Goal: Task Accomplishment & Management: Manage account settings

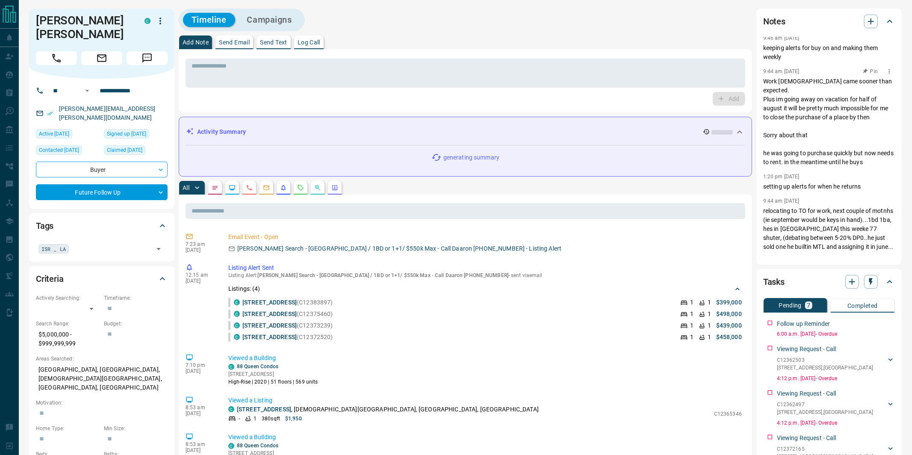
scroll to position [9, 0]
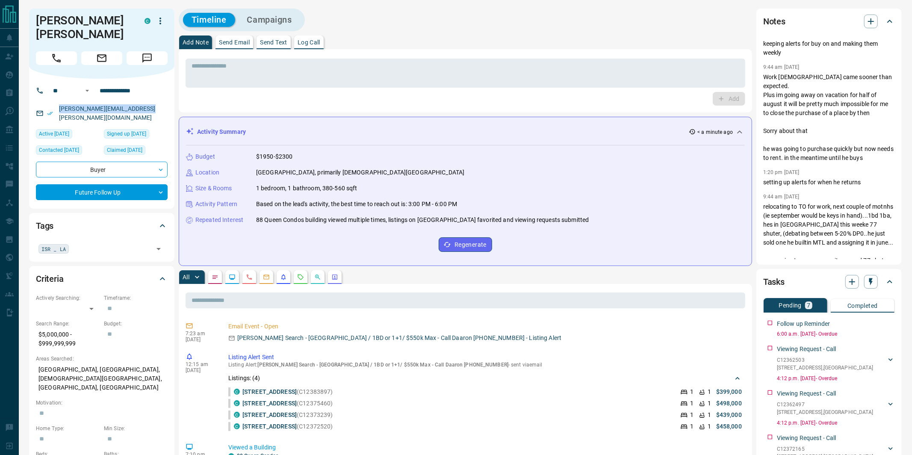
drag, startPoint x: 147, startPoint y: 111, endPoint x: 58, endPoint y: 109, distance: 89.0
click at [58, 109] on div "[PERSON_NAME][EMAIL_ADDRESS][PERSON_NAME][DOMAIN_NAME]" at bounding box center [102, 113] width 132 height 23
copy link "[PERSON_NAME][EMAIL_ADDRESS][PERSON_NAME][DOMAIN_NAME]"
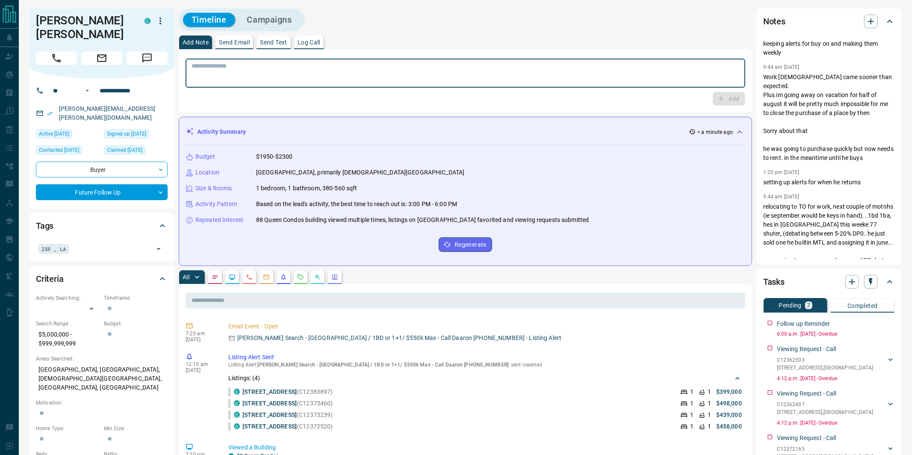
click at [261, 73] on textarea at bounding box center [466, 73] width 548 height 22
type textarea "**********"
click at [731, 99] on button "Add" at bounding box center [729, 99] width 33 height 14
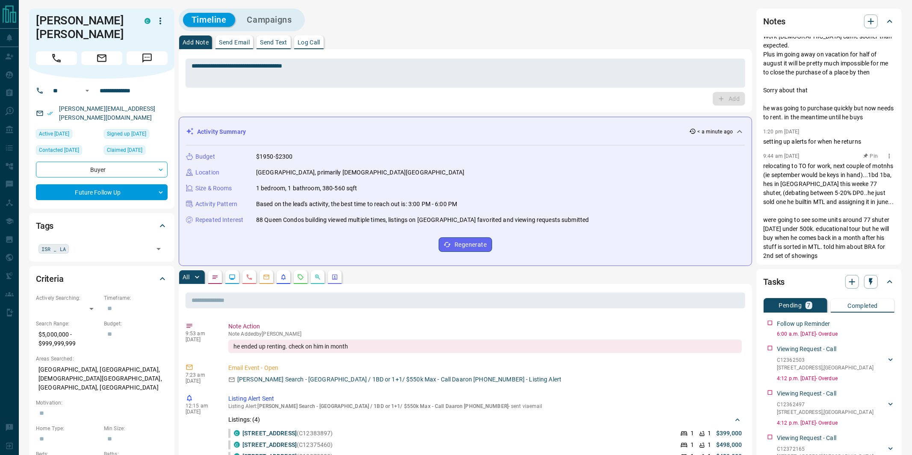
scroll to position [124, 0]
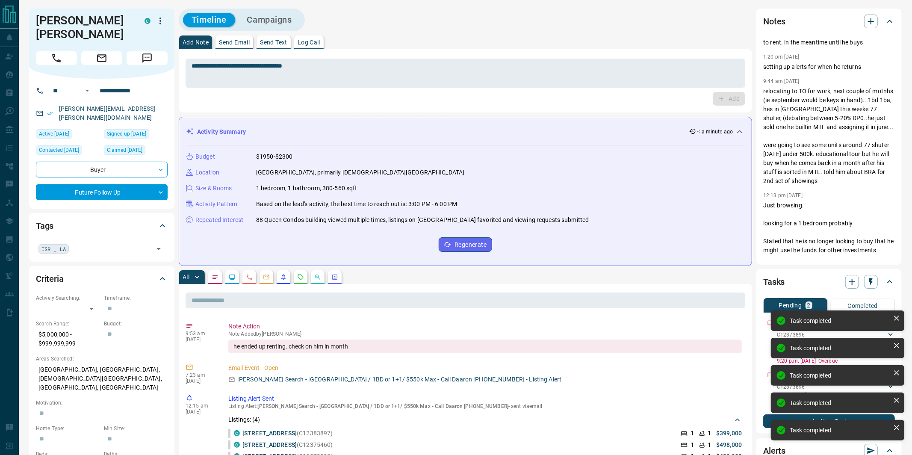
drag, startPoint x: 900, startPoint y: 320, endPoint x: 885, endPoint y: 323, distance: 14.3
click at [900, 320] on icon at bounding box center [897, 318] width 9 height 9
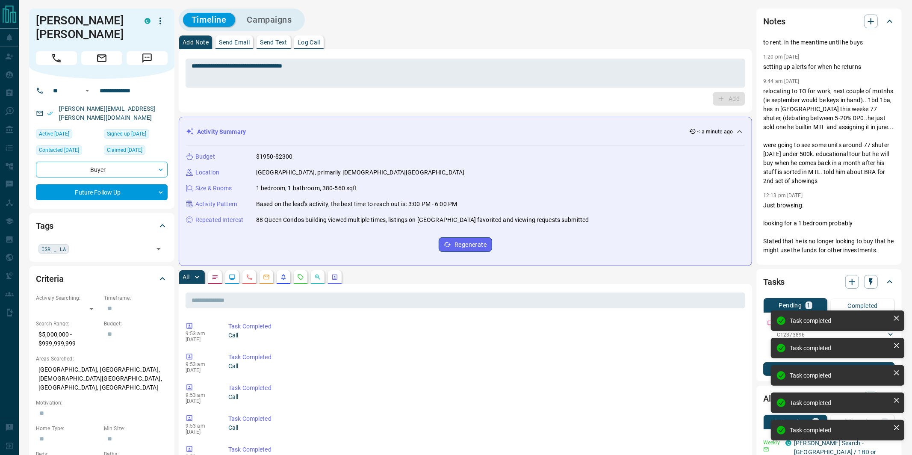
drag, startPoint x: 899, startPoint y: 318, endPoint x: 827, endPoint y: 327, distance: 72.8
click at [899, 318] on icon at bounding box center [897, 318] width 9 height 9
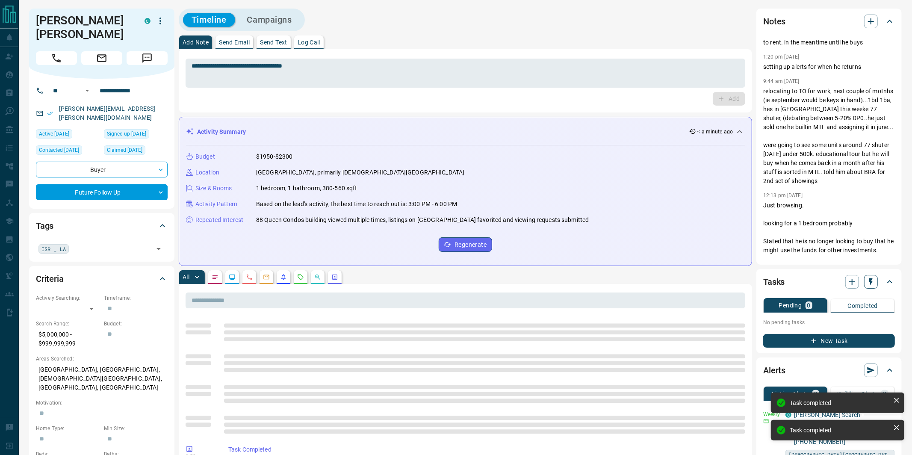
click at [873, 281] on icon "button" at bounding box center [871, 282] width 9 height 9
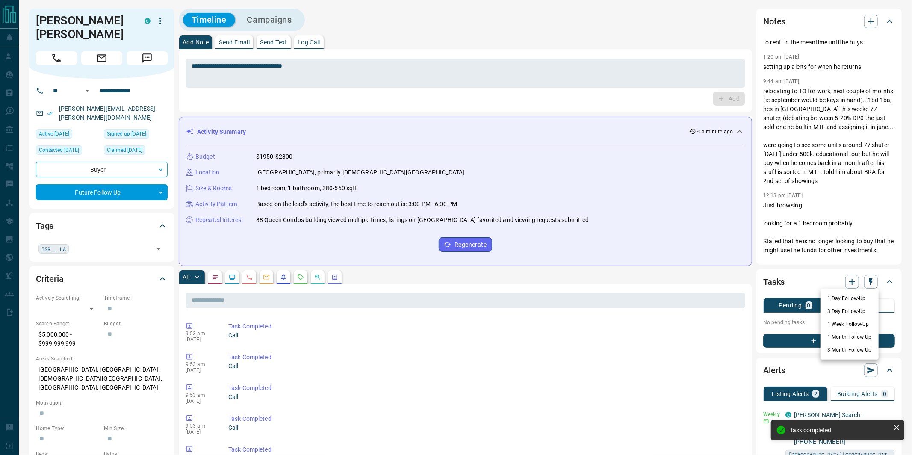
click at [855, 333] on li "1 Month Follow-Up" at bounding box center [850, 337] width 58 height 13
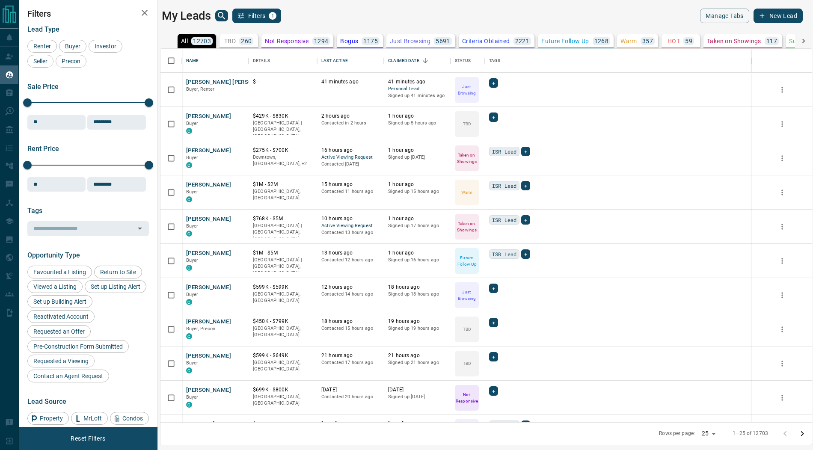
scroll to position [374, 651]
click at [221, 15] on icon "search button" at bounding box center [221, 16] width 10 height 10
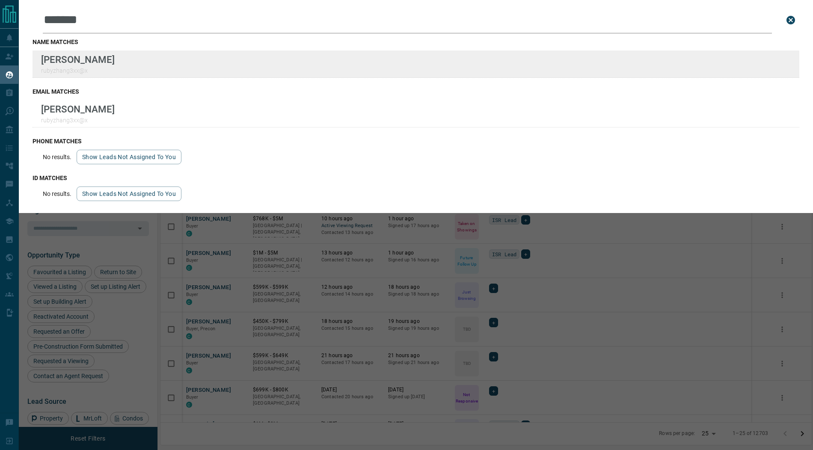
click at [0, 0] on div "Lead Transfers Claim Leads My Leads Tasks Opportunities Deals Campaigns Automat…" at bounding box center [406, 219] width 813 height 439
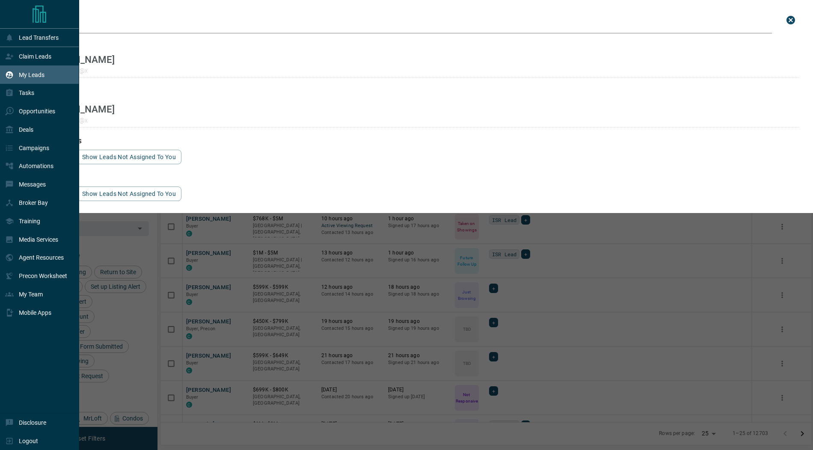
drag, startPoint x: 141, startPoint y: 20, endPoint x: 0, endPoint y: 14, distance: 141.3
click at [0, 14] on div "Lead Transfers Claim Leads My Leads Tasks Opportunities Deals Campaigns Automat…" at bounding box center [406, 219] width 813 height 439
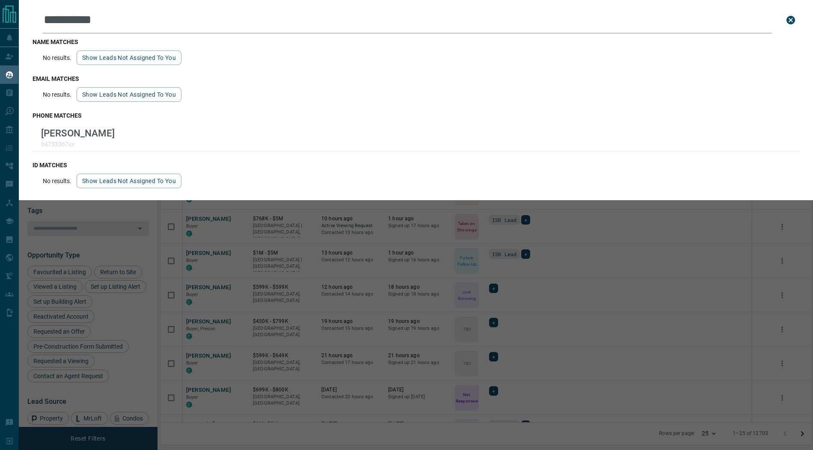
type input "**********"
click at [145, 53] on button "Show leads not assigned to you" at bounding box center [129, 57] width 105 height 15
